Goal: Information Seeking & Learning: Find specific fact

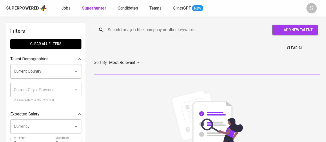
click at [136, 32] on input "Search for a job title, company or other keywords" at bounding box center [183, 30] width 152 height 10
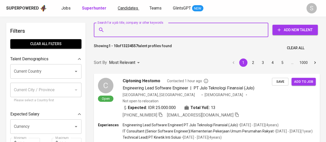
click at [119, 7] on span "Candidates" at bounding box center [128, 8] width 20 height 5
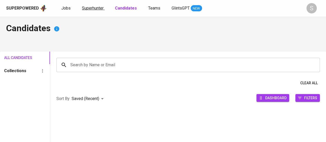
click at [82, 9] on span "Superhunter" at bounding box center [93, 8] width 22 height 5
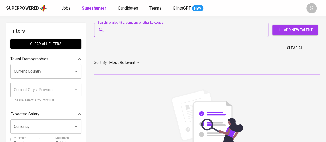
click at [126, 32] on input "Search for a job title, company or other keywords" at bounding box center [183, 30] width 152 height 10
paste input "[EMAIL_ADDRESS][DOMAIN_NAME]"
type input "[EMAIL_ADDRESS][DOMAIN_NAME]"
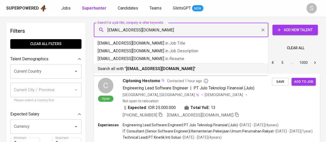
click at [173, 69] on b "[EMAIL_ADDRESS][DOMAIN_NAME]" at bounding box center [160, 68] width 68 height 5
click at [174, 69] on div "Sort By Most Relevant MOST_RELEVANT 1 2 3 4 5 … 1000" at bounding box center [207, 63] width 232 height 16
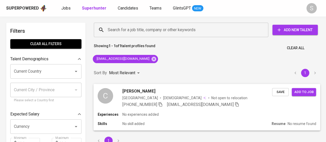
click at [205, 115] on div "Experiences No experiences added" at bounding box center [207, 114] width 219 height 5
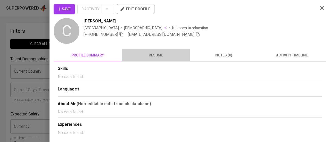
click at [159, 56] on span "resume" at bounding box center [156, 55] width 62 height 6
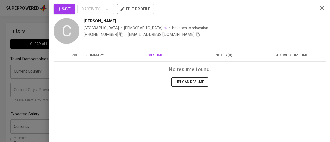
click at [215, 56] on span "notes (0)" at bounding box center [224, 55] width 62 height 6
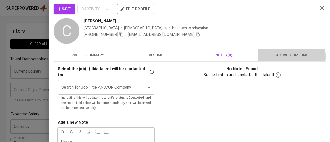
click at [273, 56] on span "activity timeline" at bounding box center [292, 55] width 62 height 6
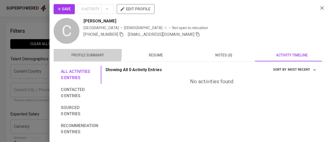
click at [79, 51] on button "profile summary" at bounding box center [88, 55] width 68 height 12
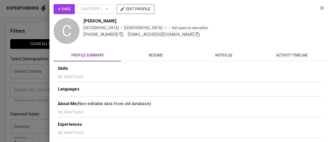
click at [319, 8] on icon "button" at bounding box center [322, 8] width 6 height 6
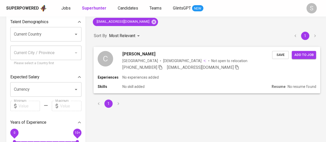
scroll to position [52, 0]
